Goal: Complete application form

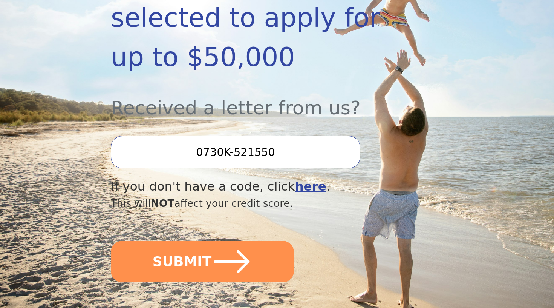
scroll to position [211, 0]
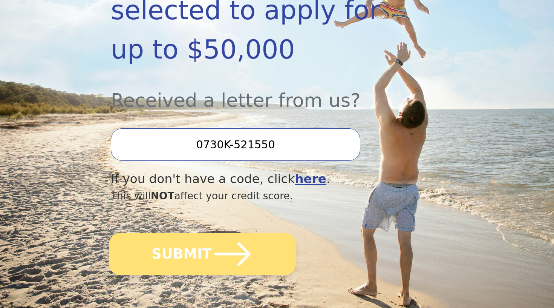
click at [229, 233] on icon "submit" at bounding box center [232, 253] width 41 height 41
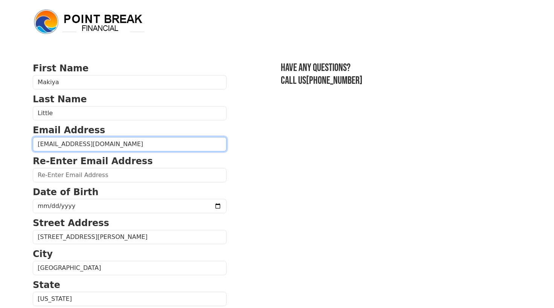
click at [67, 149] on input "[EMAIL_ADDRESS][DOMAIN_NAME]" at bounding box center [130, 144] width 194 height 14
type input "c"
drag, startPoint x: 115, startPoint y: 147, endPoint x: 34, endPoint y: 144, distance: 81.5
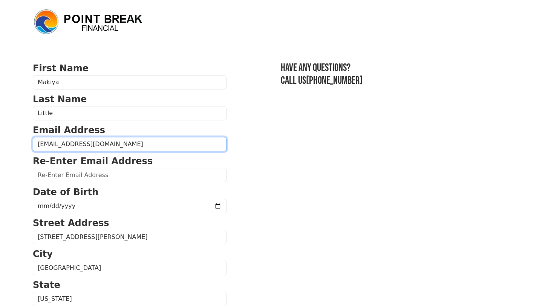
click at [34, 144] on input "[EMAIL_ADDRESS][DOMAIN_NAME]" at bounding box center [130, 144] width 194 height 14
type input "[EMAIL_ADDRESS][DOMAIN_NAME]"
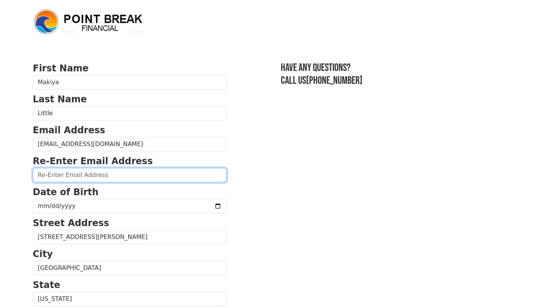
paste input "[EMAIL_ADDRESS][DOMAIN_NAME]"
type input "[EMAIL_ADDRESS][DOMAIN_NAME]"
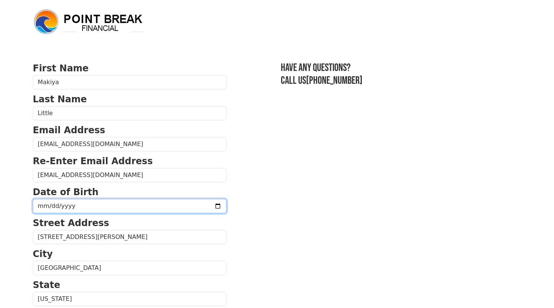
click at [46, 205] on input "date" at bounding box center [130, 206] width 194 height 14
click at [44, 205] on input "date" at bounding box center [130, 206] width 194 height 14
click at [48, 207] on input "date" at bounding box center [130, 206] width 194 height 14
click at [65, 205] on input "date" at bounding box center [130, 206] width 194 height 14
type input "[DATE]"
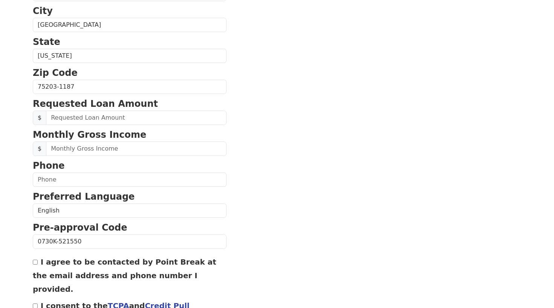
scroll to position [248, 0]
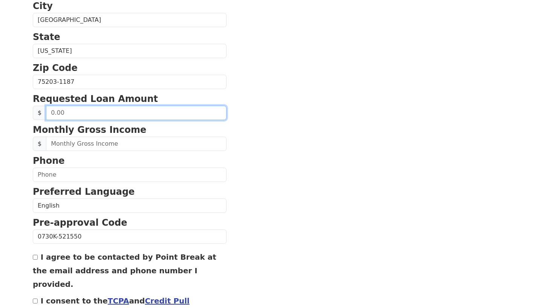
click at [118, 114] on input "text" at bounding box center [136, 113] width 181 height 14
click at [107, 113] on input "text" at bounding box center [136, 113] width 181 height 14
click at [109, 114] on input "0.00" at bounding box center [136, 113] width 181 height 14
type input "5,000.00"
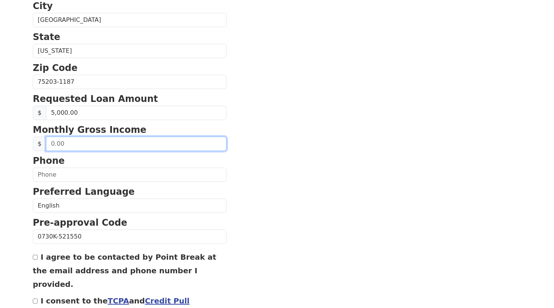
click at [111, 144] on input "text" at bounding box center [136, 144] width 181 height 14
type input "4,784.00"
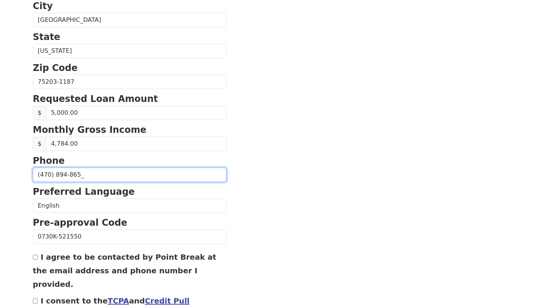
type input "[PHONE_NUMBER]"
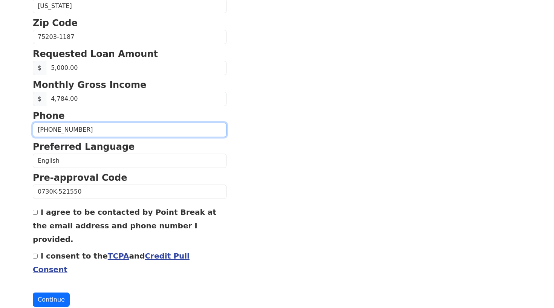
scroll to position [292, 0]
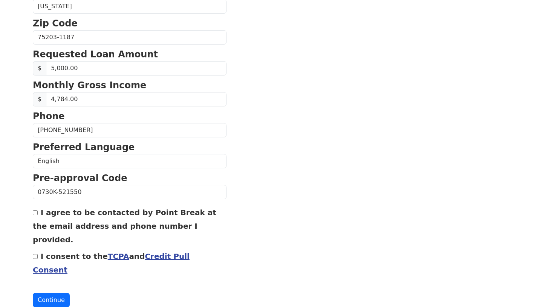
click at [45, 218] on div "I agree to be contacted by Point Break at the email address and phone number I …" at bounding box center [130, 225] width 194 height 41
click at [31, 215] on div "First Name [PERSON_NAME] Last Name Little Email Address [EMAIL_ADDRESS][DOMAIN_…" at bounding box center [277, 21] width 498 height 626
click at [32, 209] on div "First Name [PERSON_NAME] Last Name Little Email Address [EMAIL_ADDRESS][DOMAIN_…" at bounding box center [277, 21] width 498 height 626
click at [32, 210] on div "First Name [PERSON_NAME] Last Name Little Email Address [EMAIL_ADDRESS][DOMAIN_…" at bounding box center [277, 21] width 498 height 626
click at [33, 211] on div "I agree to be contacted by Point Break at the email address and phone number I …" at bounding box center [130, 225] width 194 height 41
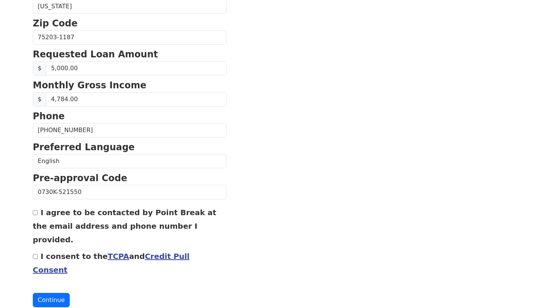
click at [35, 213] on input "I agree to be contacted by Point Break at the email address and phone number I …" at bounding box center [35, 212] width 5 height 5
checkbox input "true"
click at [37, 249] on div "I consent to the TCPA and Credit Pull Consent" at bounding box center [130, 262] width 194 height 27
click at [36, 254] on input "I consent to the TCPA and Credit Pull Consent" at bounding box center [35, 256] width 5 height 5
checkbox input "true"
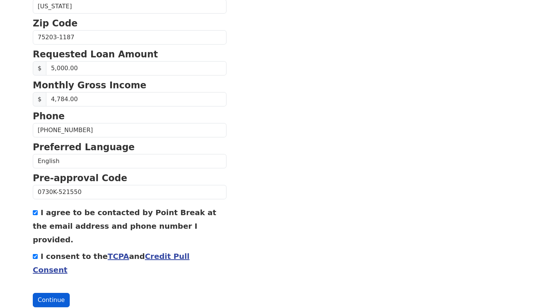
click at [52, 293] on button "Continue" at bounding box center [51, 300] width 37 height 14
